Goal: Obtain resource: Download file/media

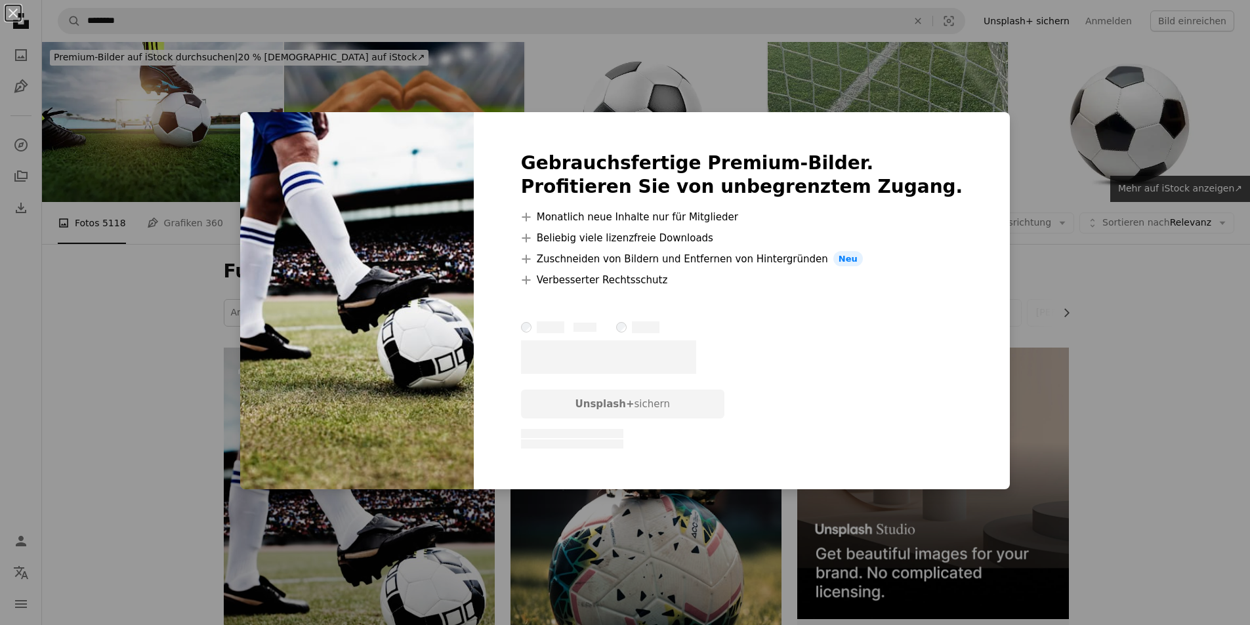
scroll to position [153, 0]
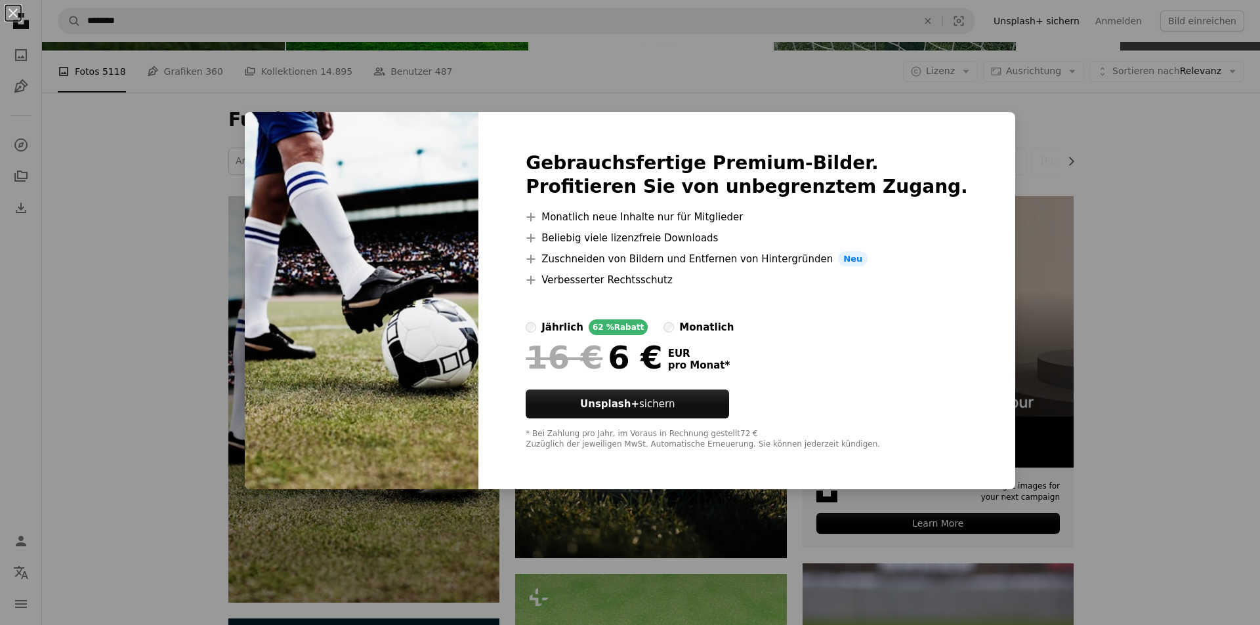
click at [1062, 158] on div "An X shape Gebrauchsfertige Premium-Bilder. Profitieren Sie von unbegrenztem Zu…" at bounding box center [630, 312] width 1260 height 625
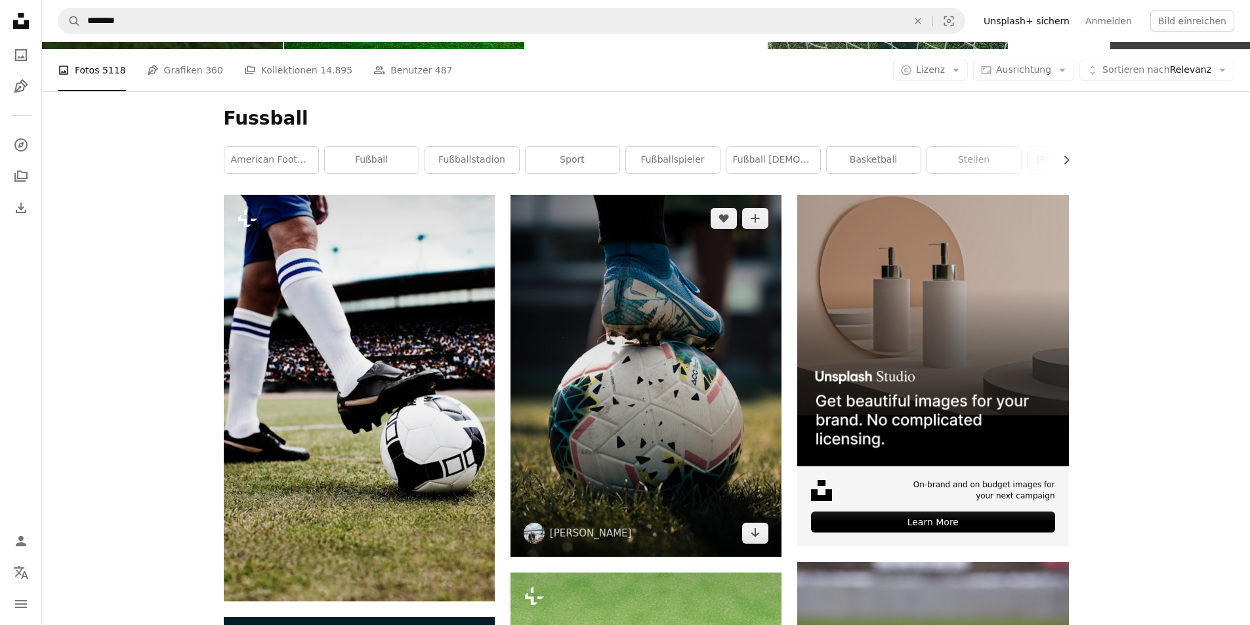
click at [717, 392] on img at bounding box center [646, 376] width 271 height 362
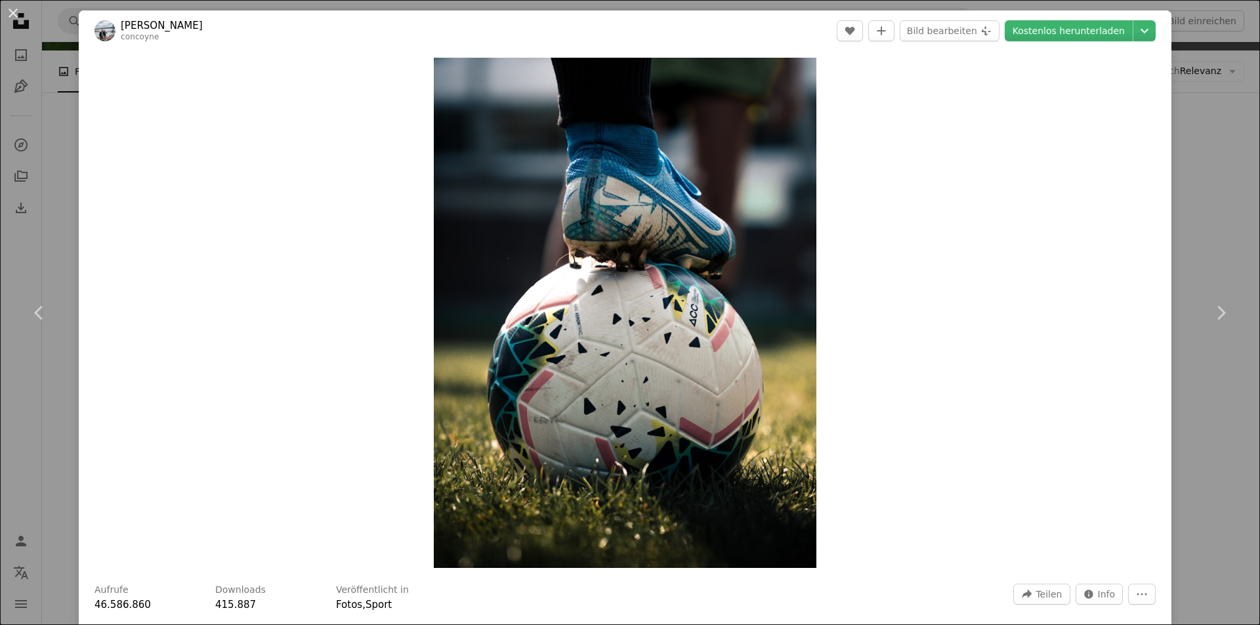
click at [35, 213] on div "An X shape Chevron left Chevron right [PERSON_NAME] concoyne A heart A plus sig…" at bounding box center [630, 312] width 1260 height 625
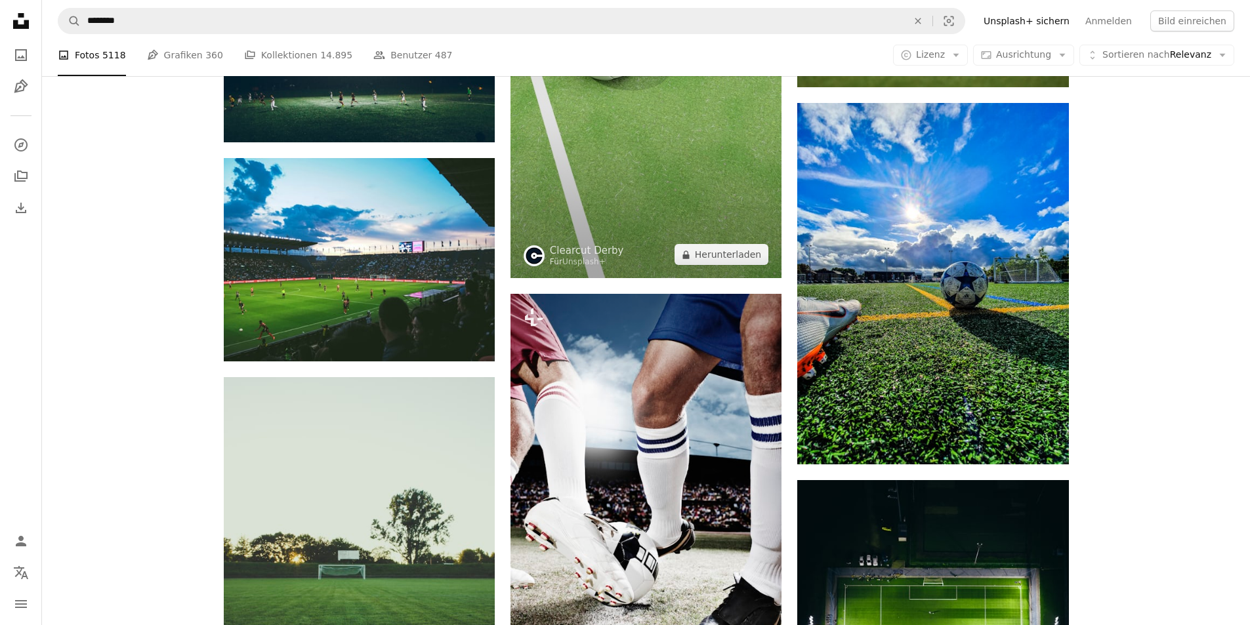
scroll to position [612, 0]
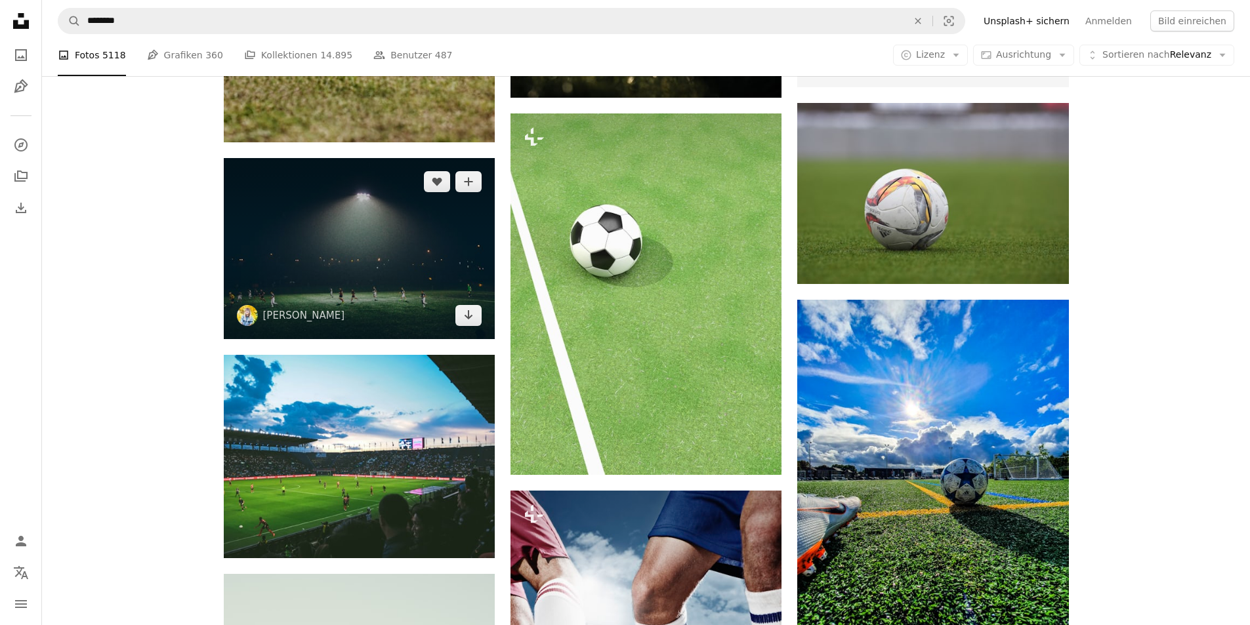
click at [413, 238] on img at bounding box center [359, 248] width 271 height 180
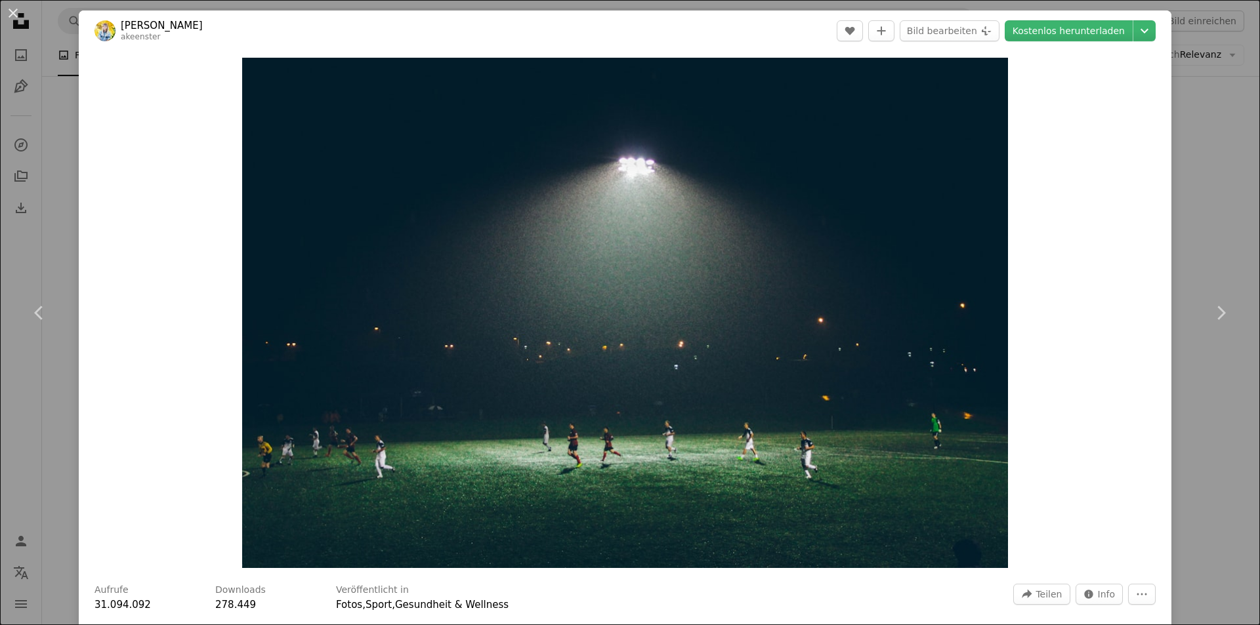
click at [53, 121] on div "An X shape Chevron left Chevron right [PERSON_NAME] akeenster A heart A plus si…" at bounding box center [630, 312] width 1260 height 625
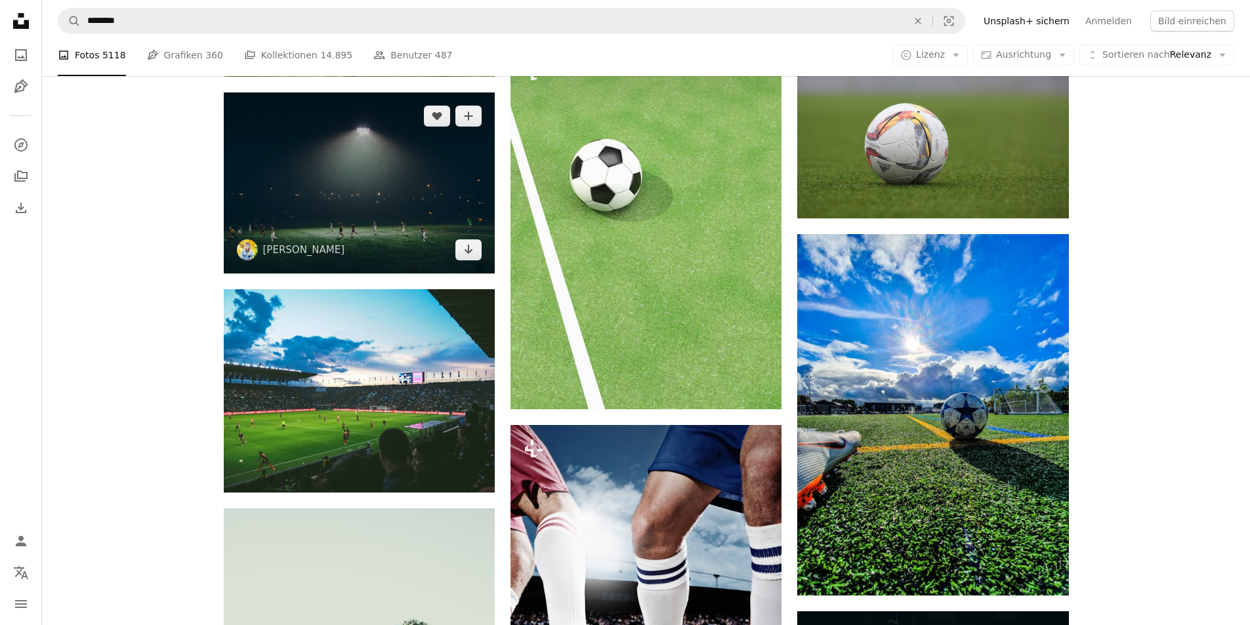
scroll to position [744, 0]
